Goal: Transaction & Acquisition: Book appointment/travel/reservation

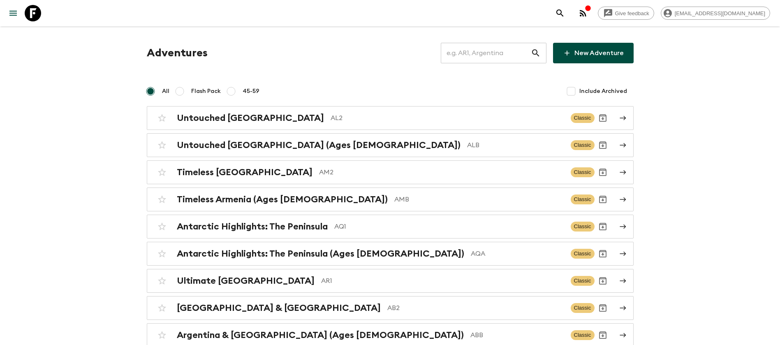
click at [476, 55] on input "text" at bounding box center [486, 53] width 90 height 23
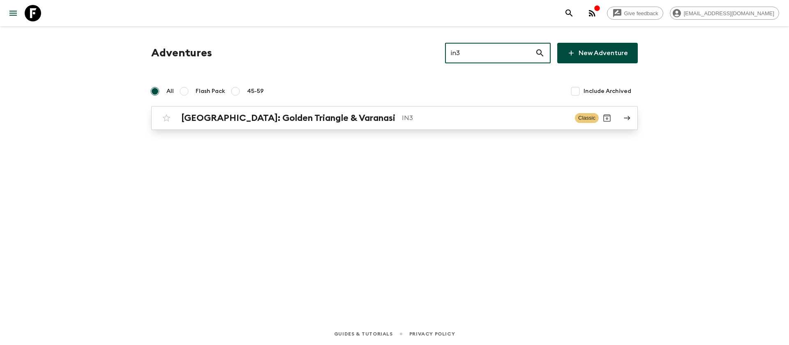
type input "in3"
click at [356, 119] on div "[GEOGRAPHIC_DATA]: Golden Triangle & [GEOGRAPHIC_DATA] IN3" at bounding box center [374, 118] width 387 height 11
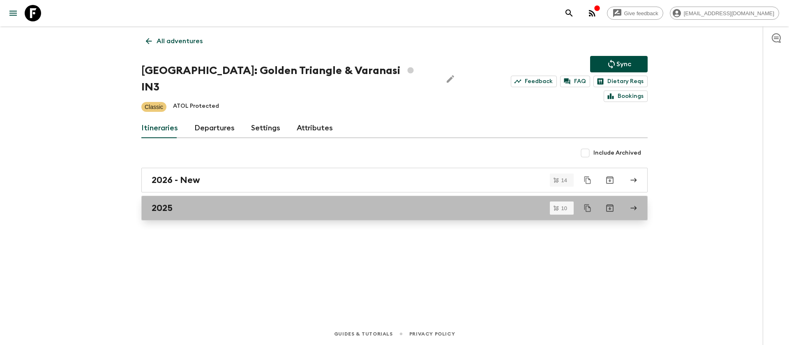
click at [173, 199] on link "2025" at bounding box center [394, 208] width 506 height 25
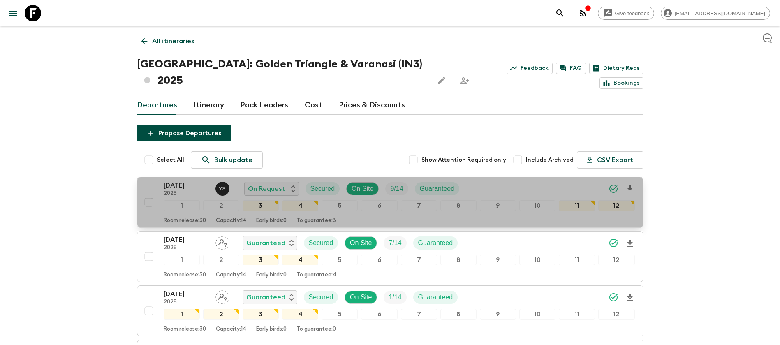
click at [179, 190] on p "2025" at bounding box center [186, 193] width 45 height 7
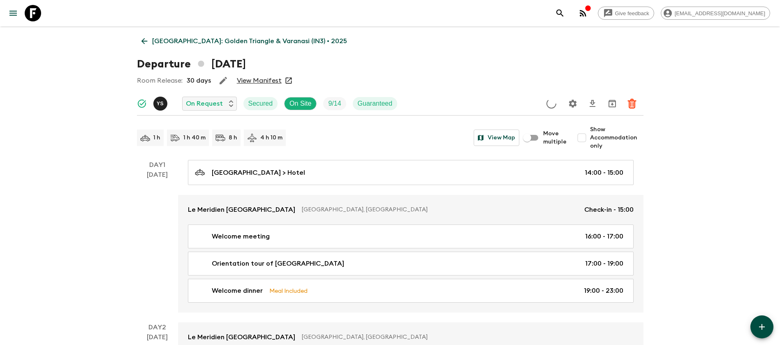
click at [250, 82] on link "View Manifest" at bounding box center [259, 80] width 45 height 8
click at [153, 41] on p "[GEOGRAPHIC_DATA]: Golden Triangle & Varanasi (IN3) • 2025" at bounding box center [249, 41] width 195 height 10
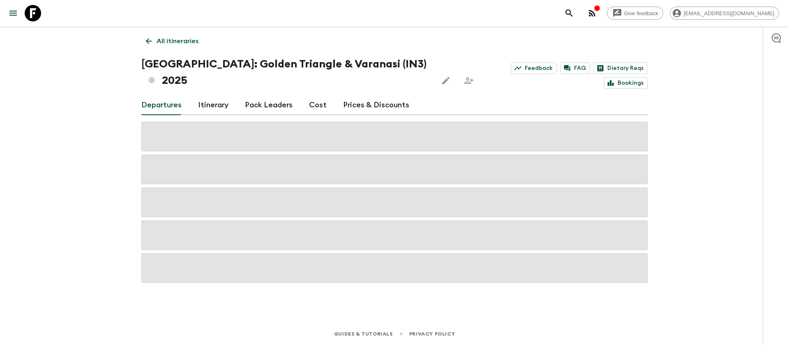
click at [315, 95] on link "Cost" at bounding box center [318, 105] width 18 height 20
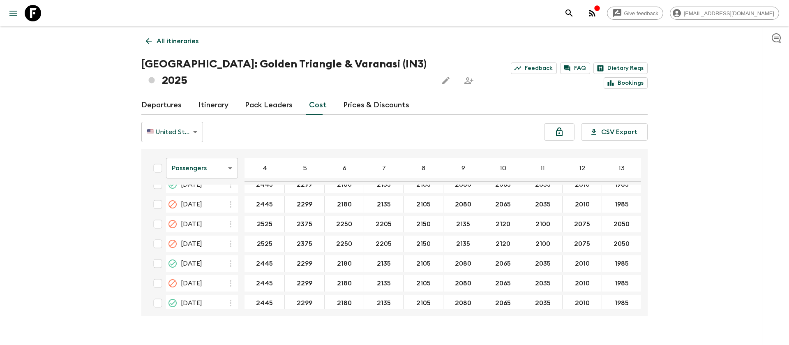
scroll to position [185, 0]
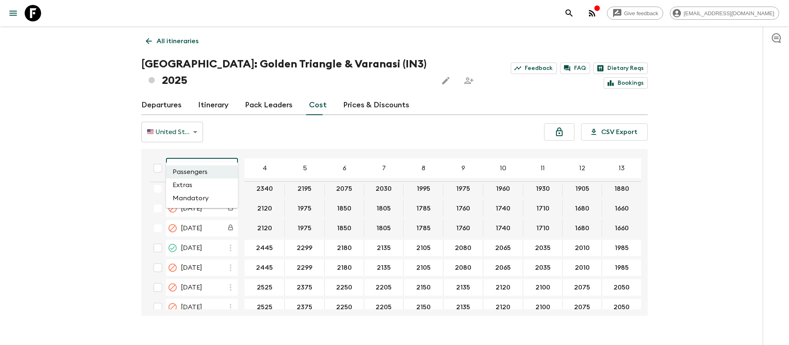
click at [209, 149] on body "Give feedback [EMAIL_ADDRESS][DOMAIN_NAME] All itineraries [GEOGRAPHIC_DATA]: […" at bounding box center [394, 180] width 789 height 361
click at [206, 182] on li "Extras" at bounding box center [202, 184] width 72 height 13
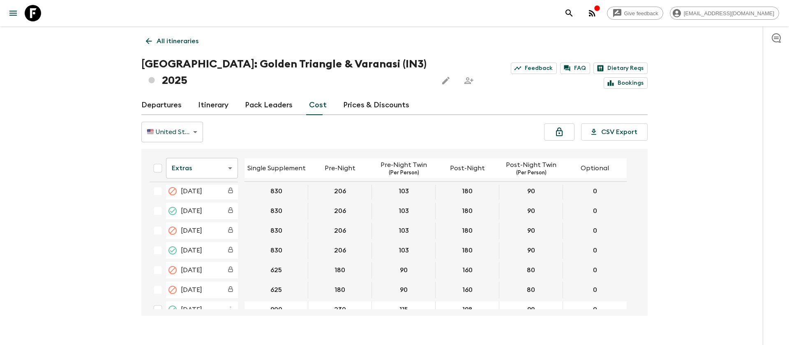
scroll to position [185, 0]
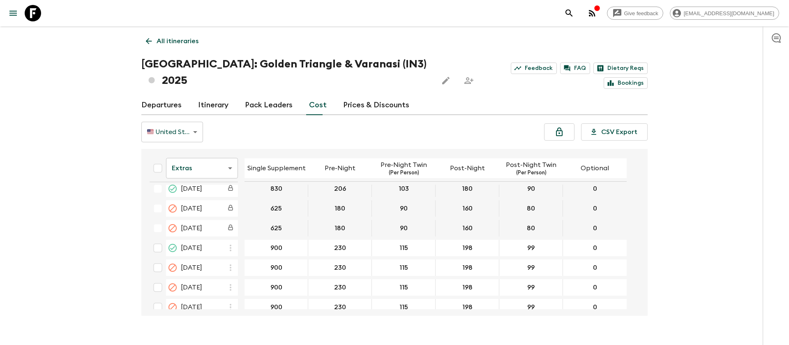
click at [215, 146] on body "Give feedback [EMAIL_ADDRESS][DOMAIN_NAME] All itineraries [GEOGRAPHIC_DATA]: […" at bounding box center [394, 180] width 789 height 361
click at [205, 199] on li "Mandatory" at bounding box center [202, 198] width 72 height 13
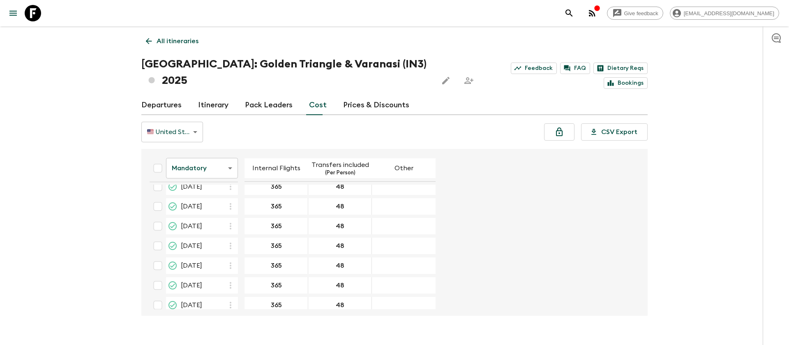
scroll to position [392, 0]
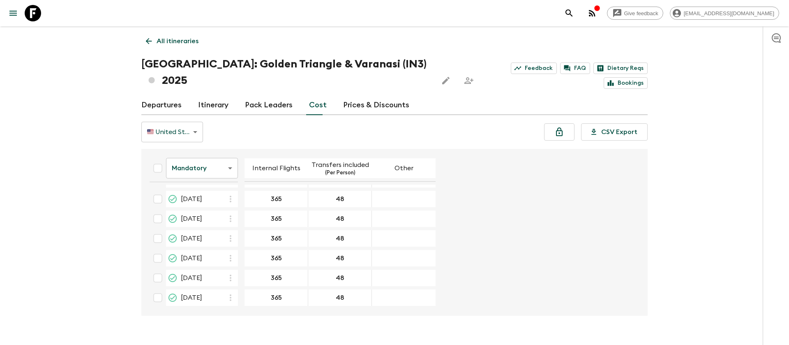
drag, startPoint x: 32, startPoint y: 10, endPoint x: 82, endPoint y: 30, distance: 53.0
click at [33, 12] on icon at bounding box center [33, 13] width 16 height 16
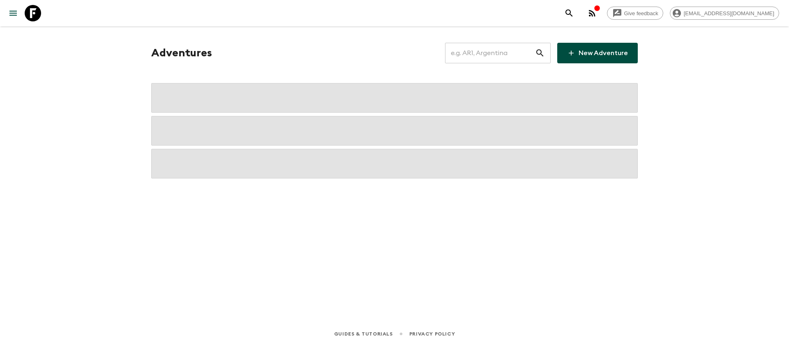
click at [494, 54] on input "text" at bounding box center [490, 53] width 90 height 23
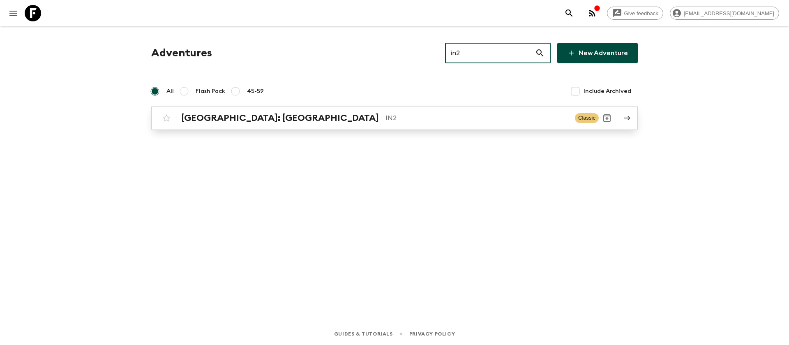
type input "in2"
click at [386, 118] on p "IN2" at bounding box center [477, 118] width 183 height 10
